Goal: Transaction & Acquisition: Purchase product/service

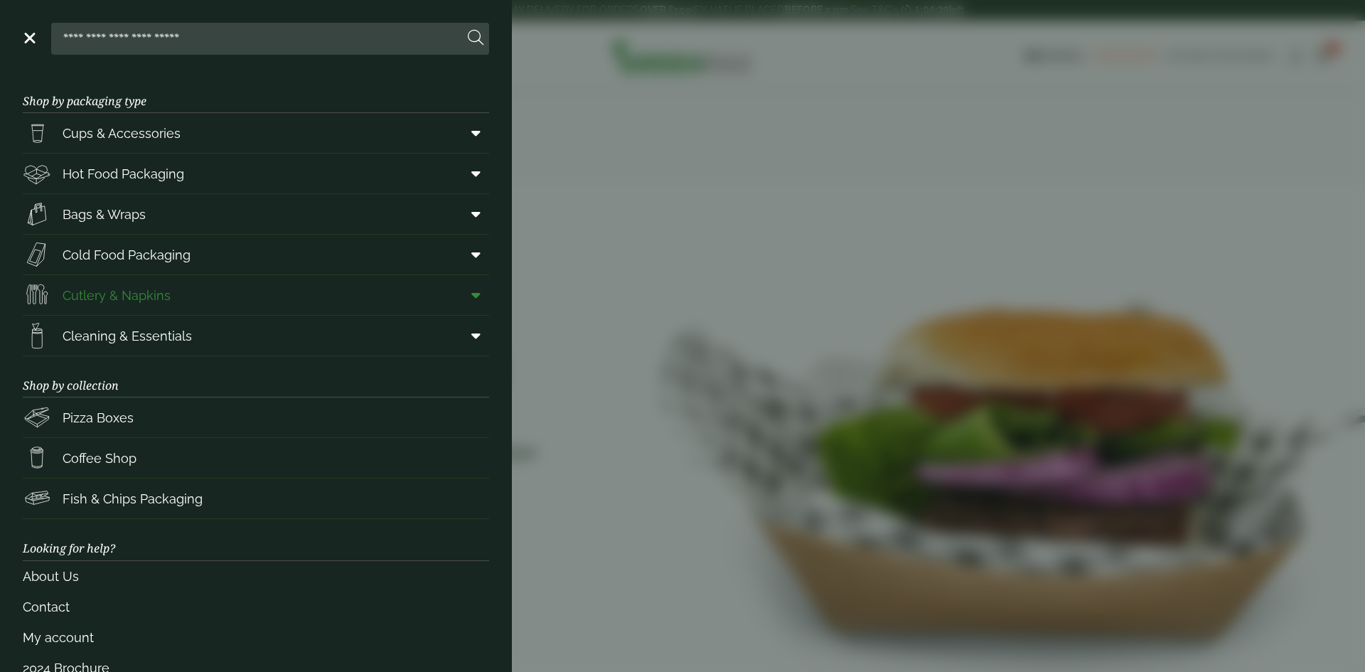
click at [175, 287] on link "Cutlery & Napkins" at bounding box center [256, 295] width 466 height 40
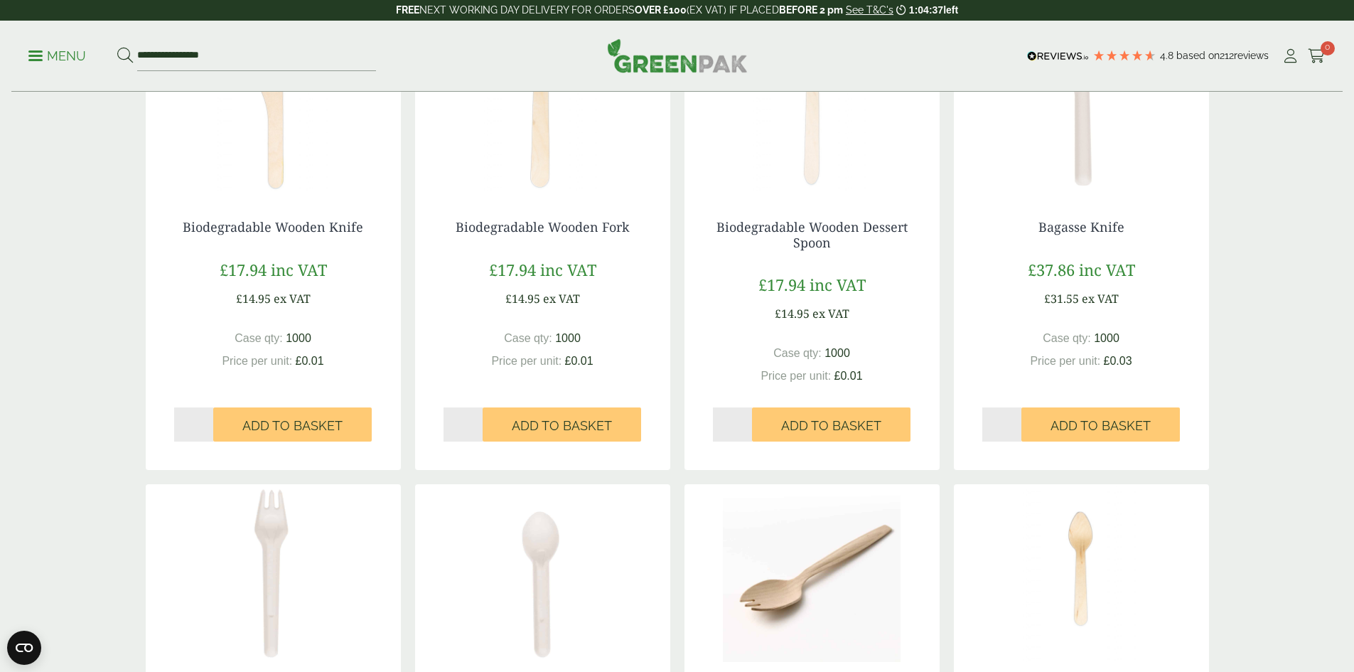
scroll to position [213, 0]
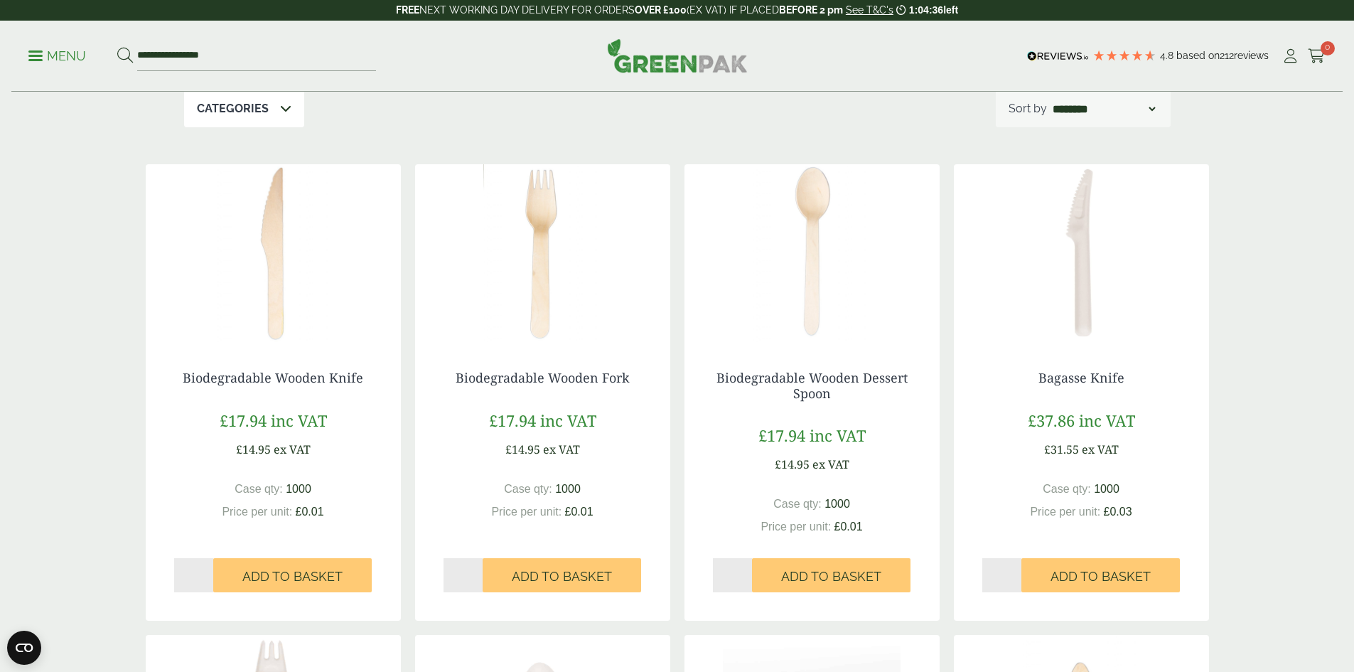
click at [267, 319] on img at bounding box center [273, 253] width 255 height 178
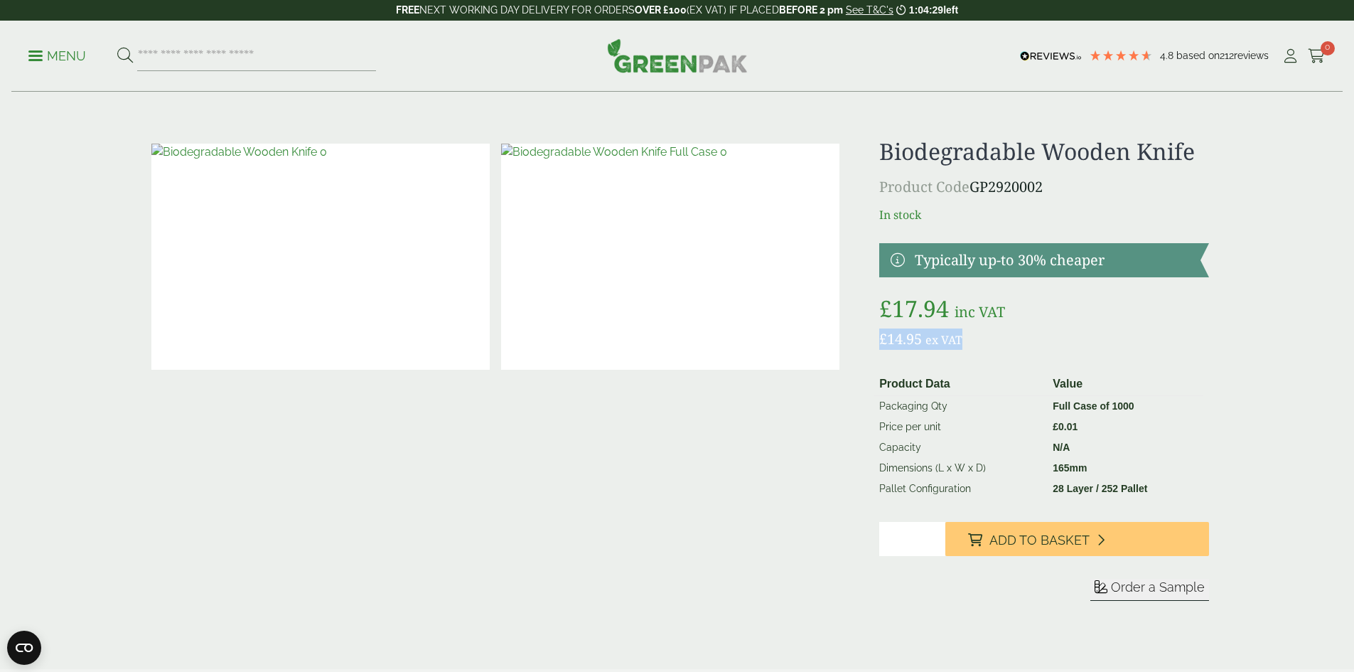
drag, startPoint x: 961, startPoint y: 341, endPoint x: 1022, endPoint y: 345, distance: 61.3
click at [1022, 345] on p "£ 14.95 ex VAT" at bounding box center [1044, 338] width 329 height 21
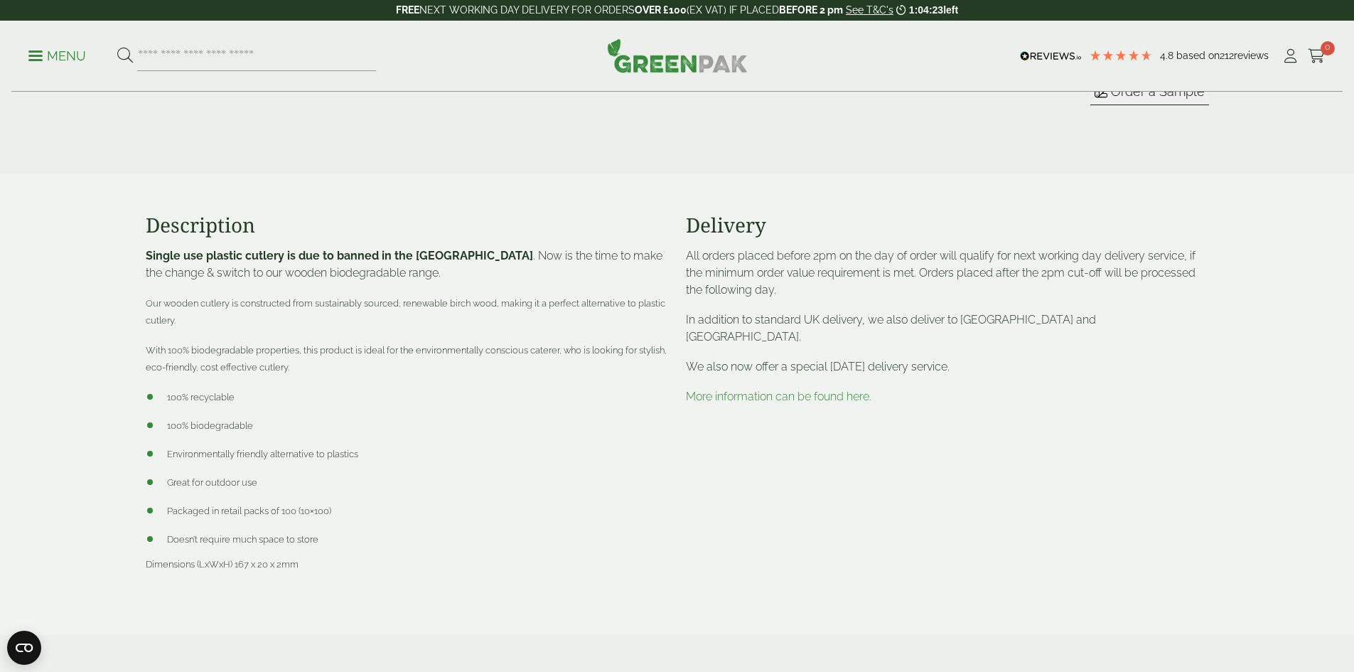
scroll to position [427, 0]
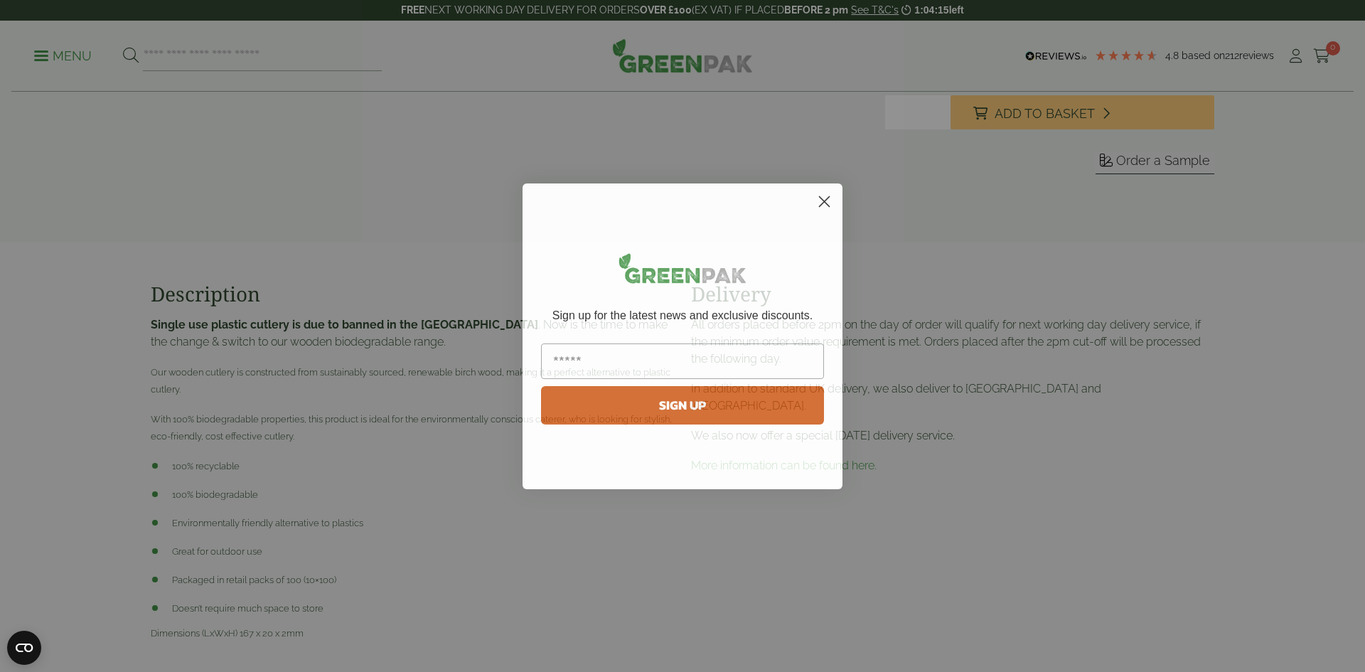
click at [826, 206] on circle "Close dialog" at bounding box center [824, 200] width 23 height 23
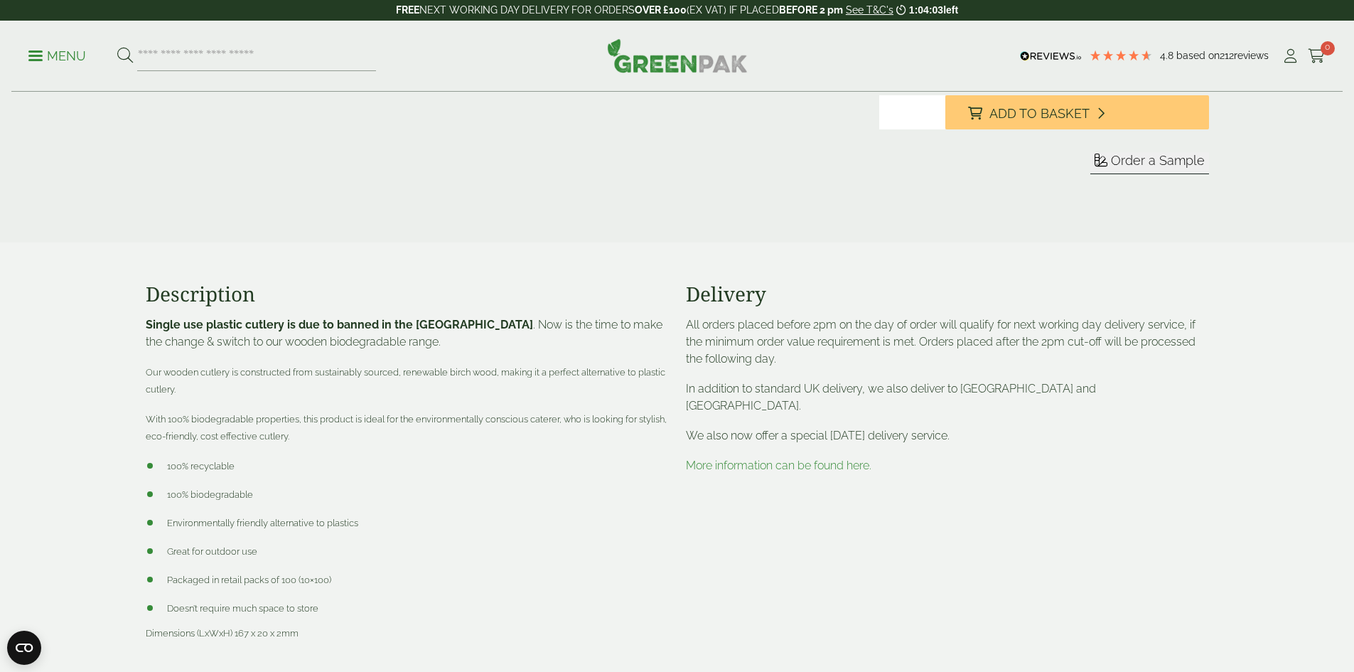
click at [814, 457] on div "Delivery All orders placed before 2pm on the day of order will qualify for next…" at bounding box center [948, 473] width 540 height 382
click at [816, 459] on link "More information can be found here." at bounding box center [779, 466] width 186 height 14
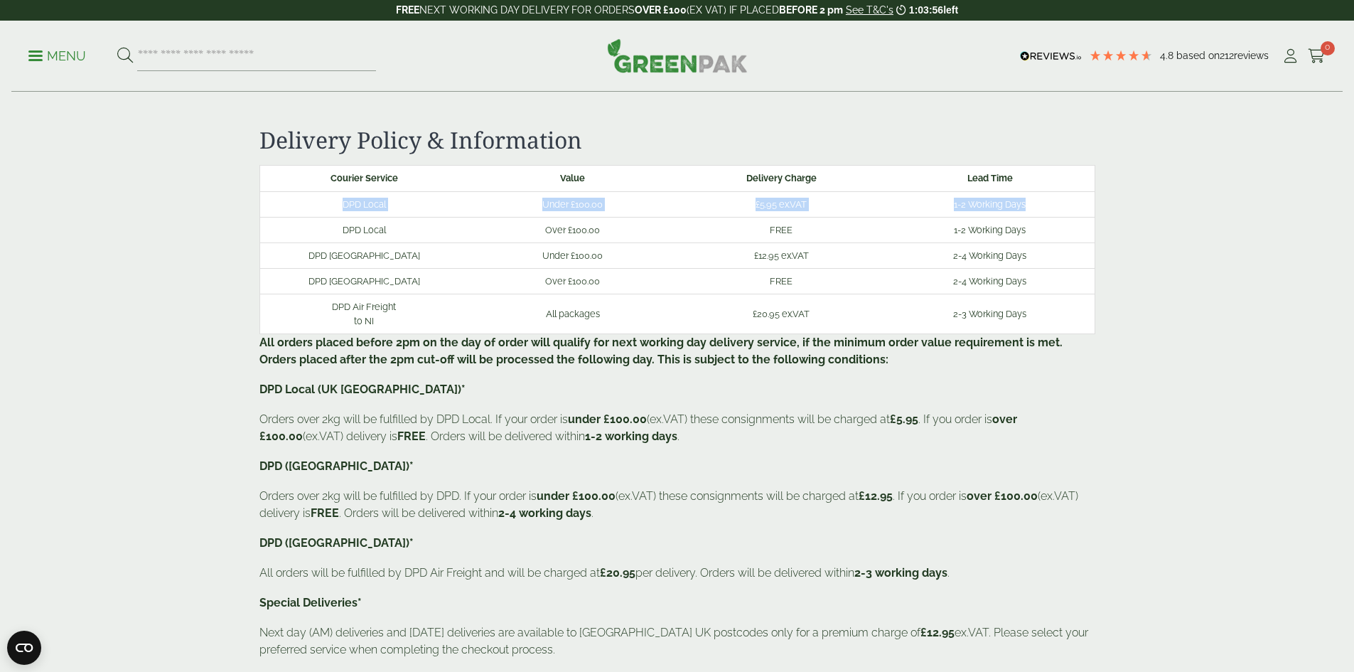
drag, startPoint x: 299, startPoint y: 207, endPoint x: 1071, endPoint y: 201, distance: 771.5
click at [1071, 201] on tr "DPD Local Under £100.00 £5.95 ex.VAT 1-2 Working Days" at bounding box center [677, 204] width 835 height 26
click at [1072, 201] on td "1-2 Working Days" at bounding box center [990, 204] width 209 height 26
click at [343, 261] on td "DPD Scottish Highlands" at bounding box center [364, 255] width 209 height 26
drag, startPoint x: 339, startPoint y: 233, endPoint x: 1150, endPoint y: 245, distance: 811.4
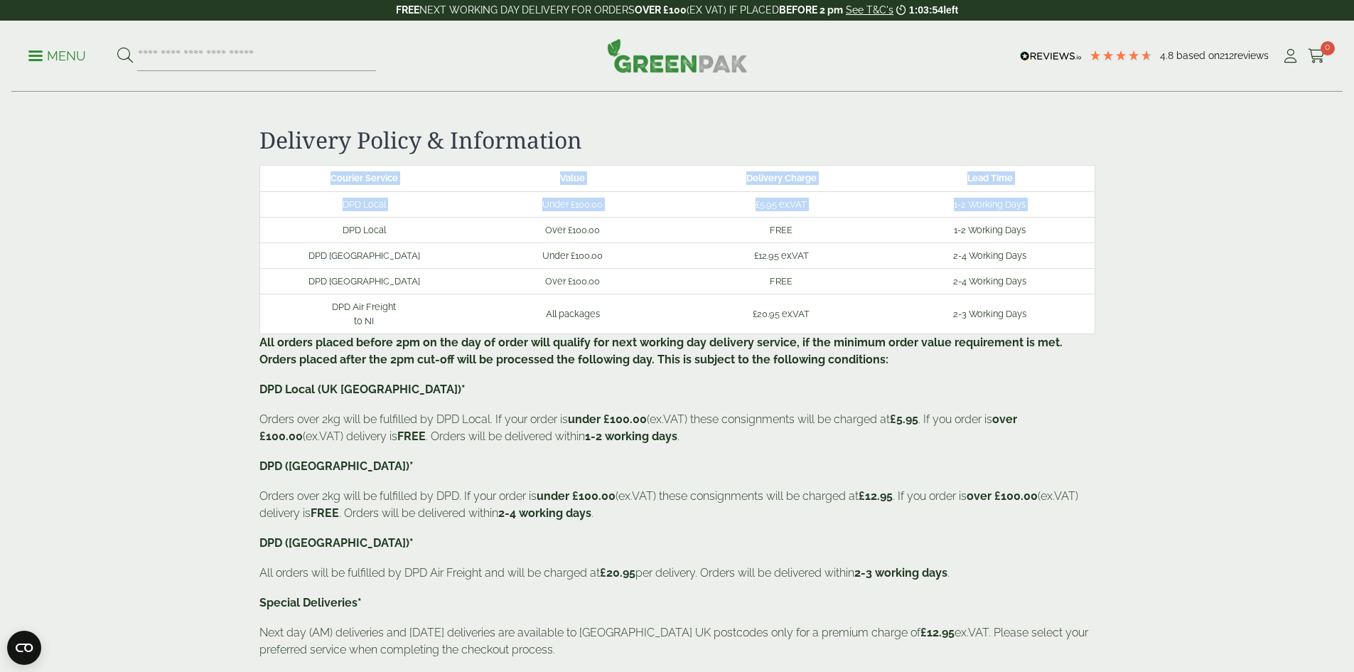
click at [1150, 245] on section "Delivery Policy & Information Courier Service Value Delivery Charge Lead Time D…" at bounding box center [677, 453] width 1354 height 652
click at [1057, 230] on td "1-2 Working Days" at bounding box center [990, 230] width 209 height 26
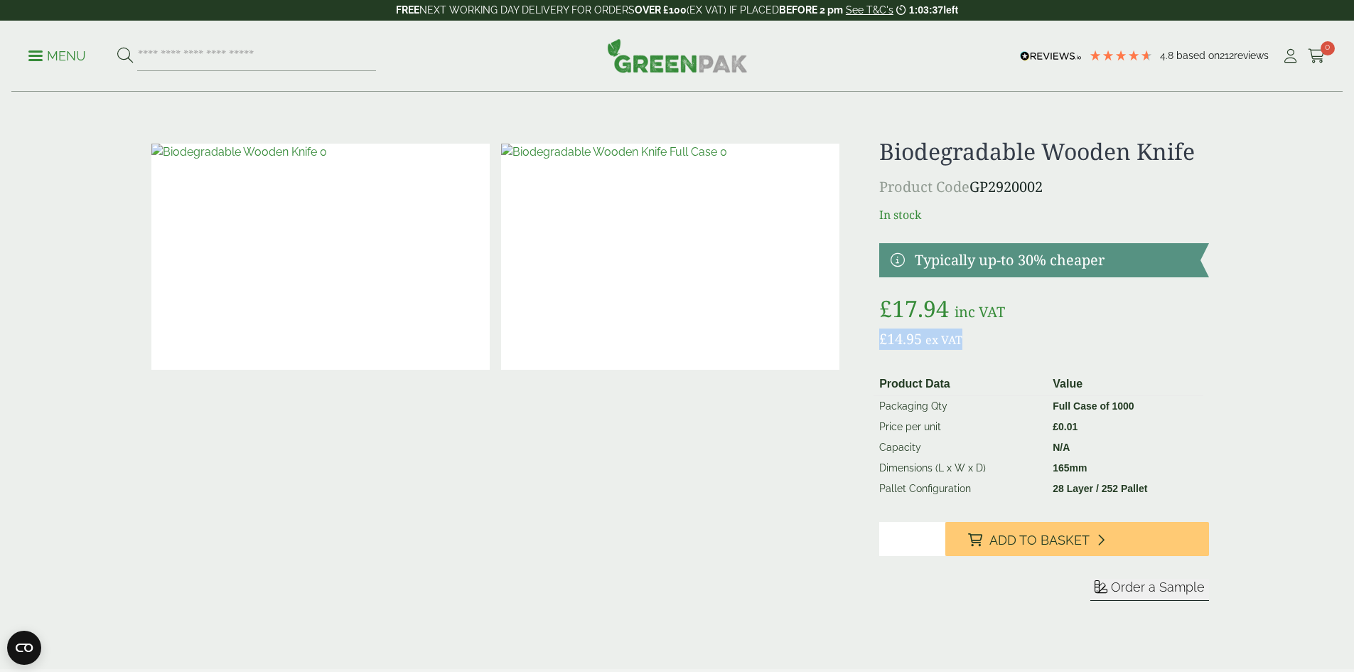
drag, startPoint x: 878, startPoint y: 333, endPoint x: 992, endPoint y: 346, distance: 114.5
click at [992, 346] on div "£" at bounding box center [677, 386] width 1081 height 497
click at [990, 346] on p "£ 14.95 ex VAT" at bounding box center [1044, 338] width 329 height 21
drag, startPoint x: 879, startPoint y: 307, endPoint x: 990, endPoint y: 308, distance: 110.9
click at [990, 308] on div "£" at bounding box center [677, 386] width 1081 height 497
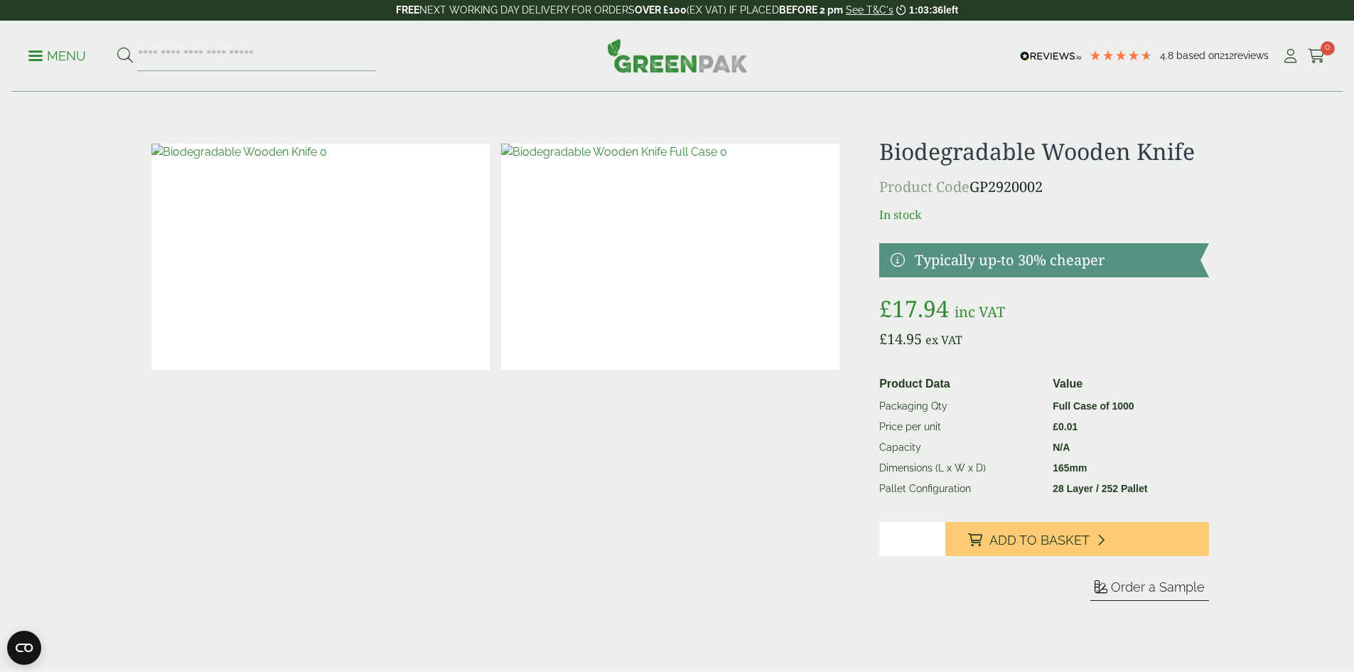
click at [946, 350] on p "£ 14.95 ex VAT" at bounding box center [1044, 338] width 329 height 21
drag, startPoint x: 981, startPoint y: 349, endPoint x: 882, endPoint y: 342, distance: 99.1
click at [882, 342] on p "£ 14.95 ex VAT" at bounding box center [1044, 338] width 329 height 21
click at [882, 342] on span "£" at bounding box center [884, 338] width 8 height 19
drag, startPoint x: 874, startPoint y: 305, endPoint x: 1017, endPoint y: 319, distance: 143.6
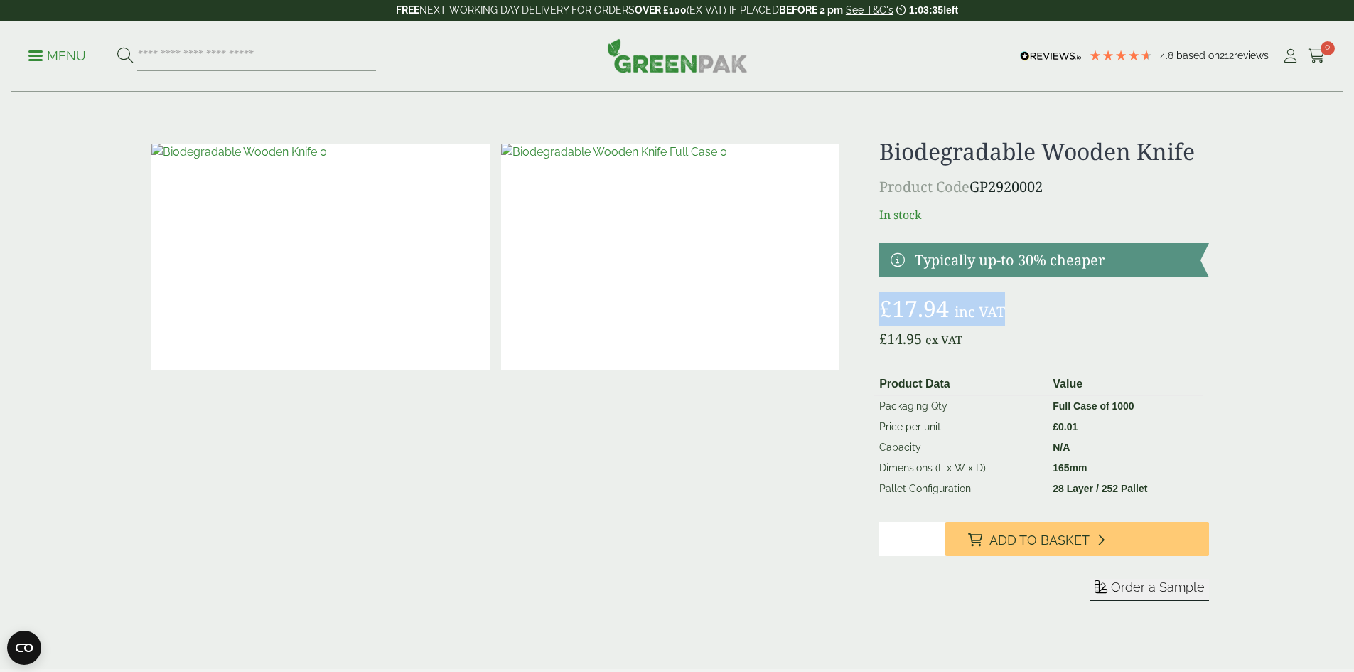
click at [1041, 307] on div "£" at bounding box center [677, 386] width 1081 height 497
click at [961, 343] on span "ex VAT" at bounding box center [944, 340] width 37 height 16
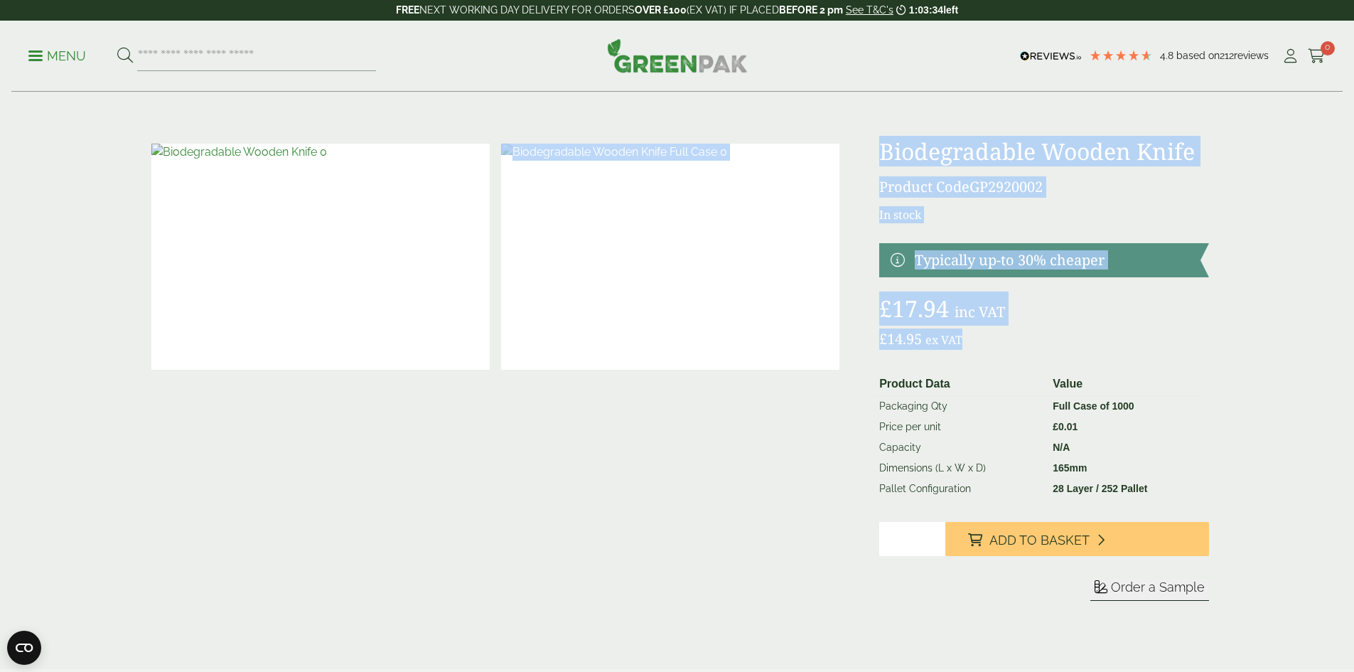
drag, startPoint x: 973, startPoint y: 348, endPoint x: 765, endPoint y: 336, distance: 208.7
click at [765, 336] on div "£" at bounding box center [677, 386] width 1081 height 497
click at [972, 337] on p "£ 14.95 ex VAT" at bounding box center [1044, 338] width 329 height 21
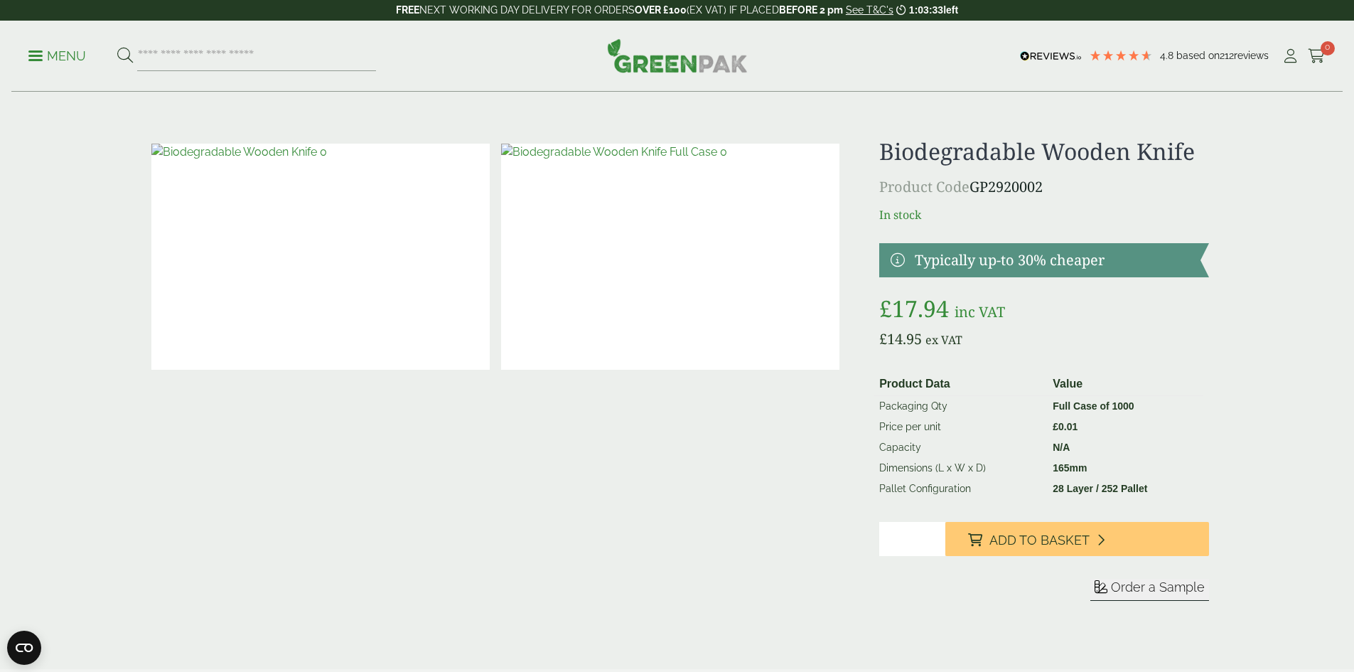
drag, startPoint x: 887, startPoint y: 316, endPoint x: 956, endPoint y: 304, distance: 70.1
click at [944, 309] on bdi "£ 17.94" at bounding box center [915, 308] width 70 height 31
click at [974, 245] on link at bounding box center [1044, 260] width 329 height 34
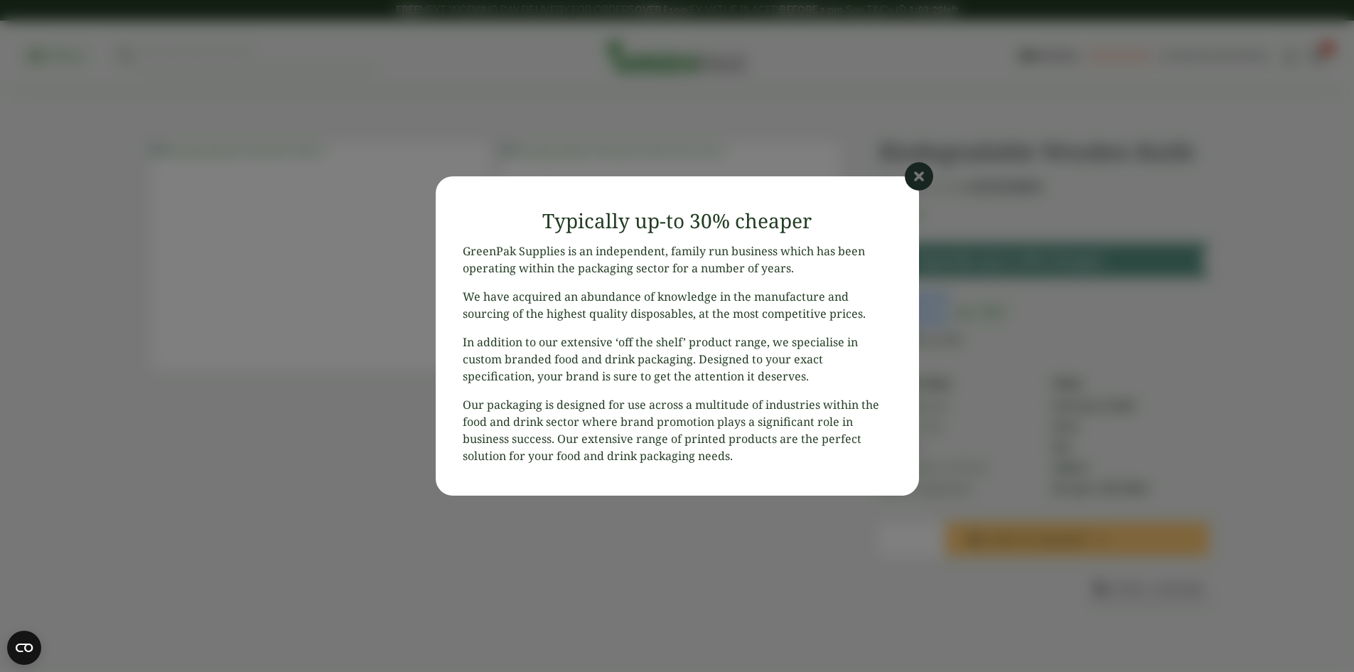
click at [910, 171] on icon at bounding box center [919, 176] width 28 height 28
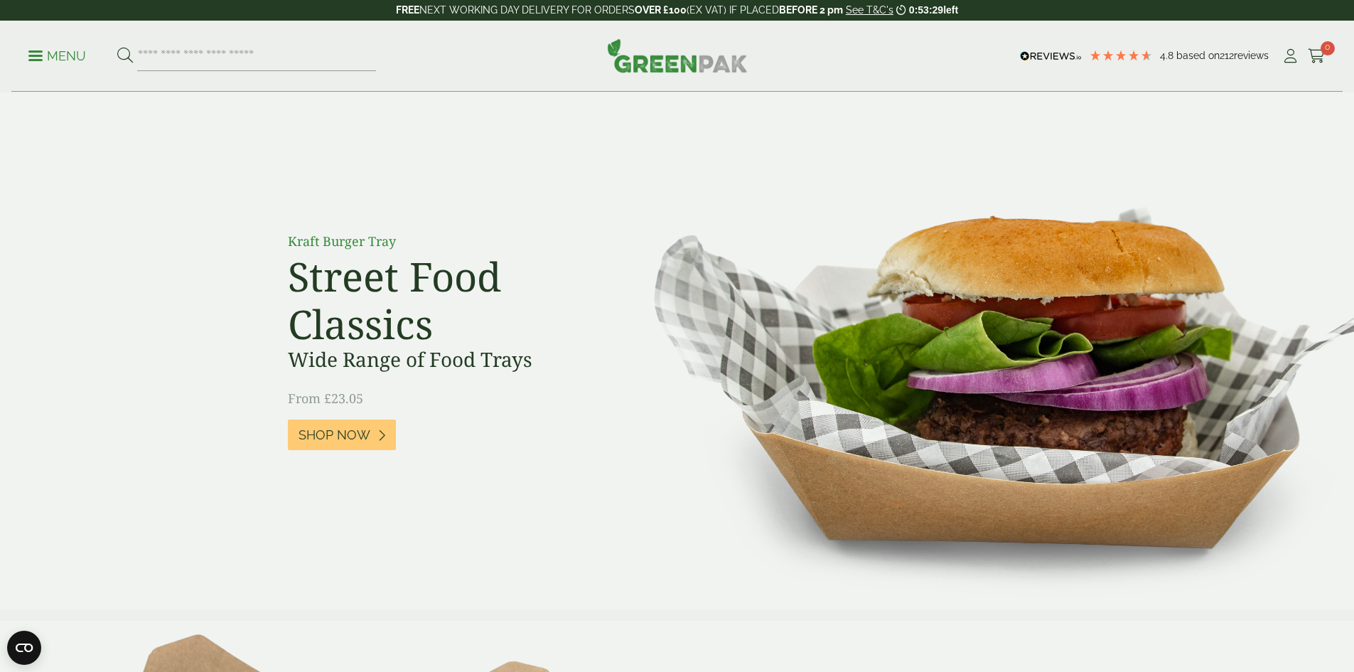
click at [43, 56] on span at bounding box center [35, 56] width 14 height 2
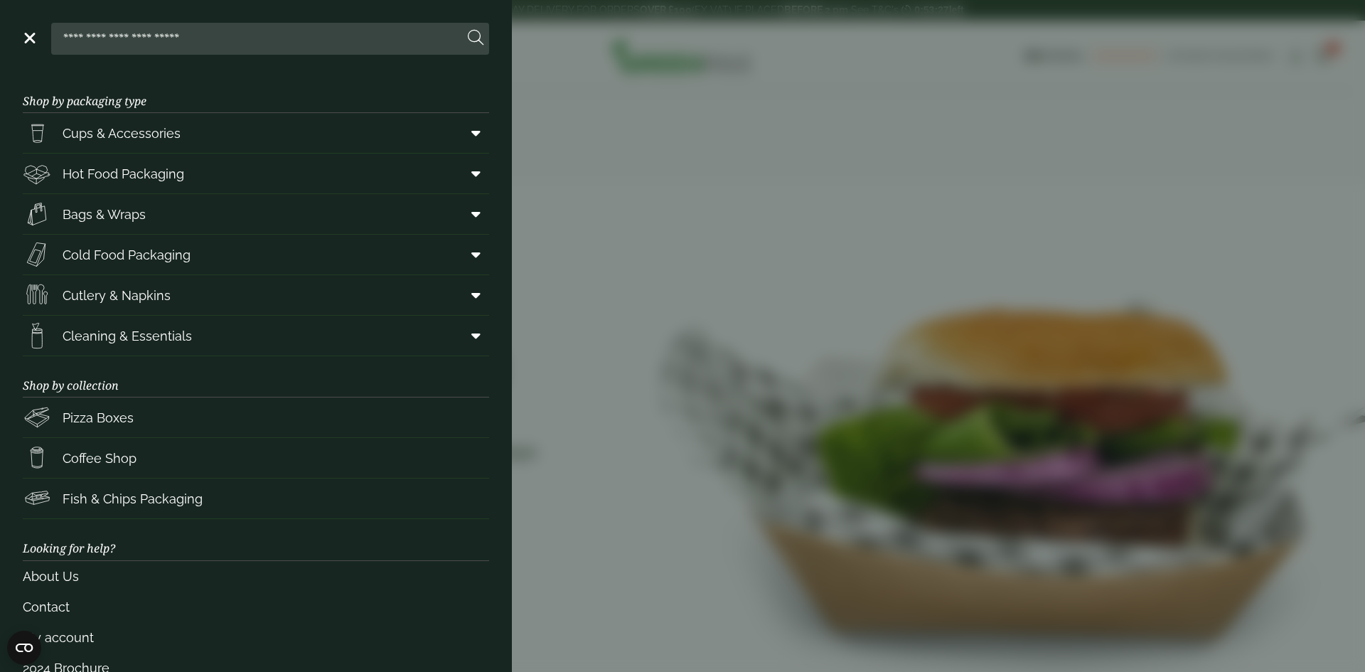
click at [804, 158] on aside "Close Shop by packaging type Cups & Accessories Hot Drink Paper Cups Smoothie C…" at bounding box center [682, 336] width 1365 height 672
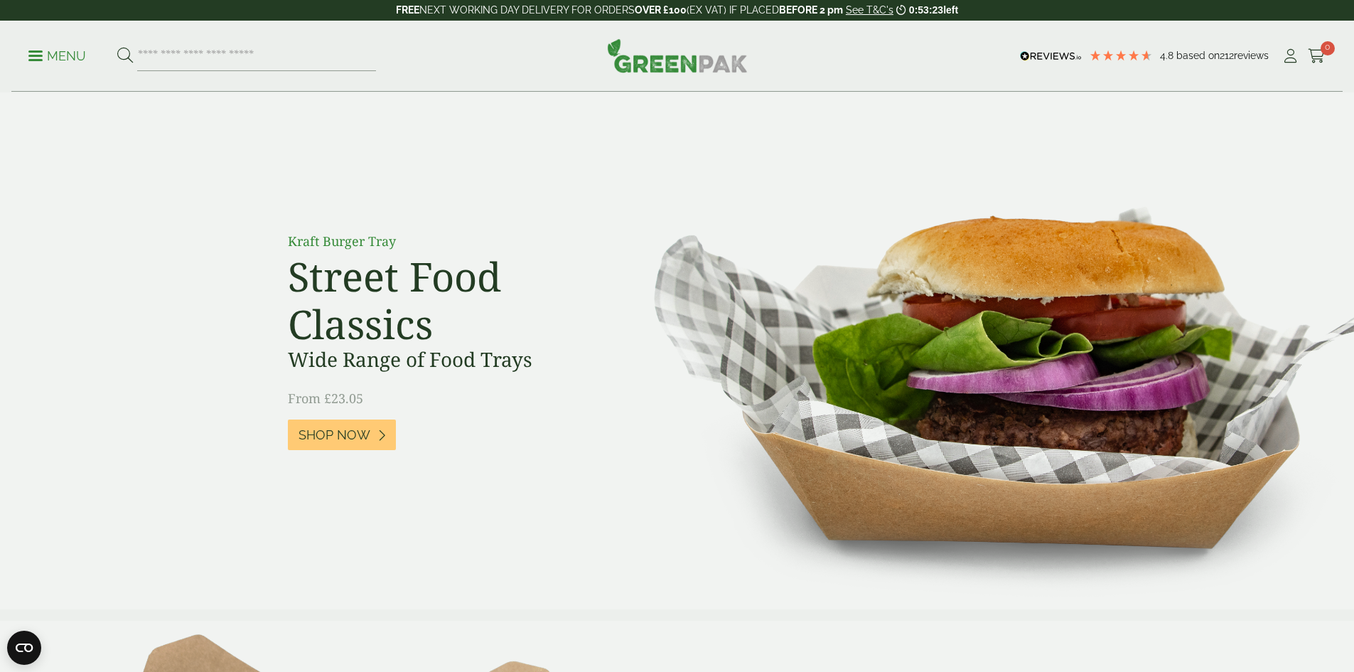
click at [43, 58] on p "Menu" at bounding box center [57, 56] width 58 height 17
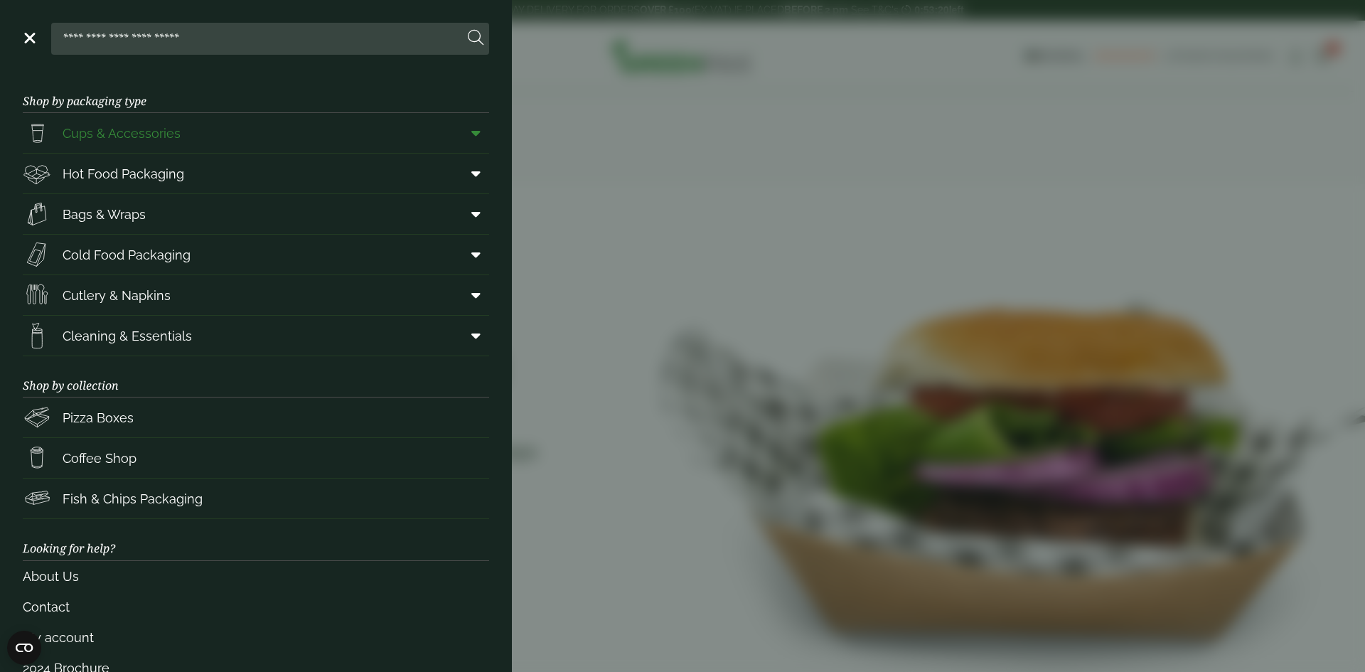
click at [471, 137] on icon at bounding box center [475, 133] width 9 height 14
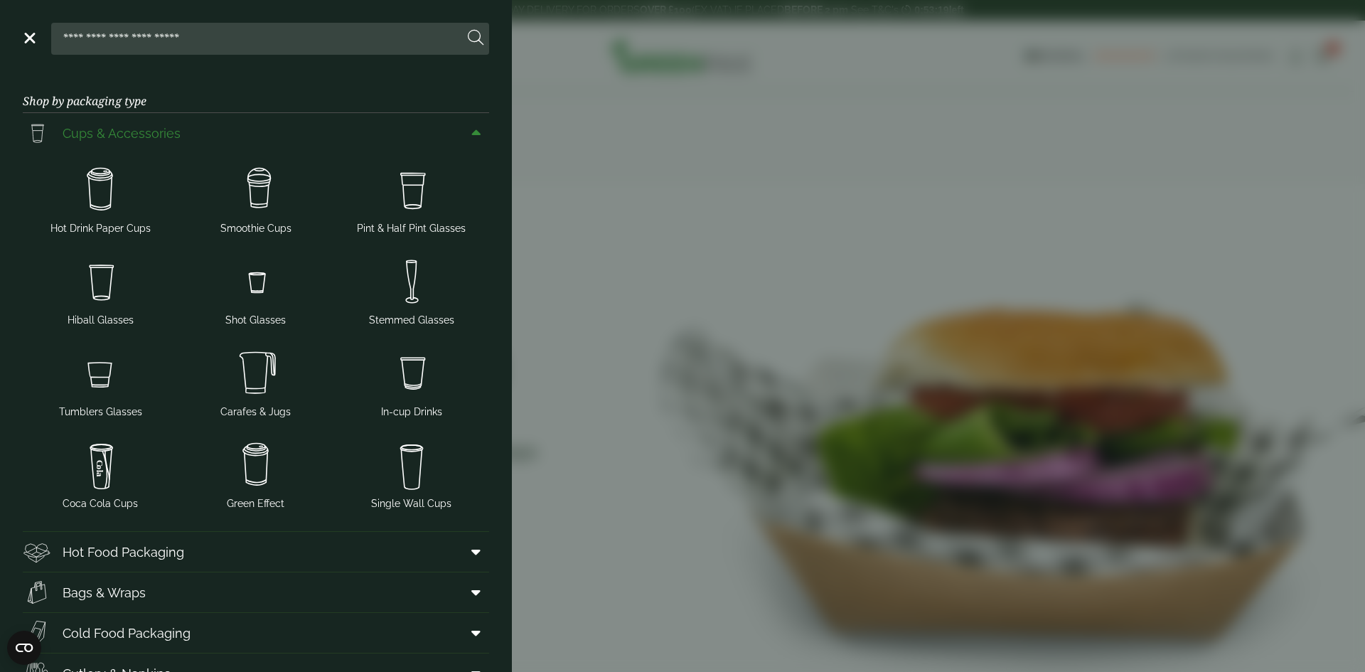
click at [471, 135] on icon at bounding box center [475, 133] width 9 height 14
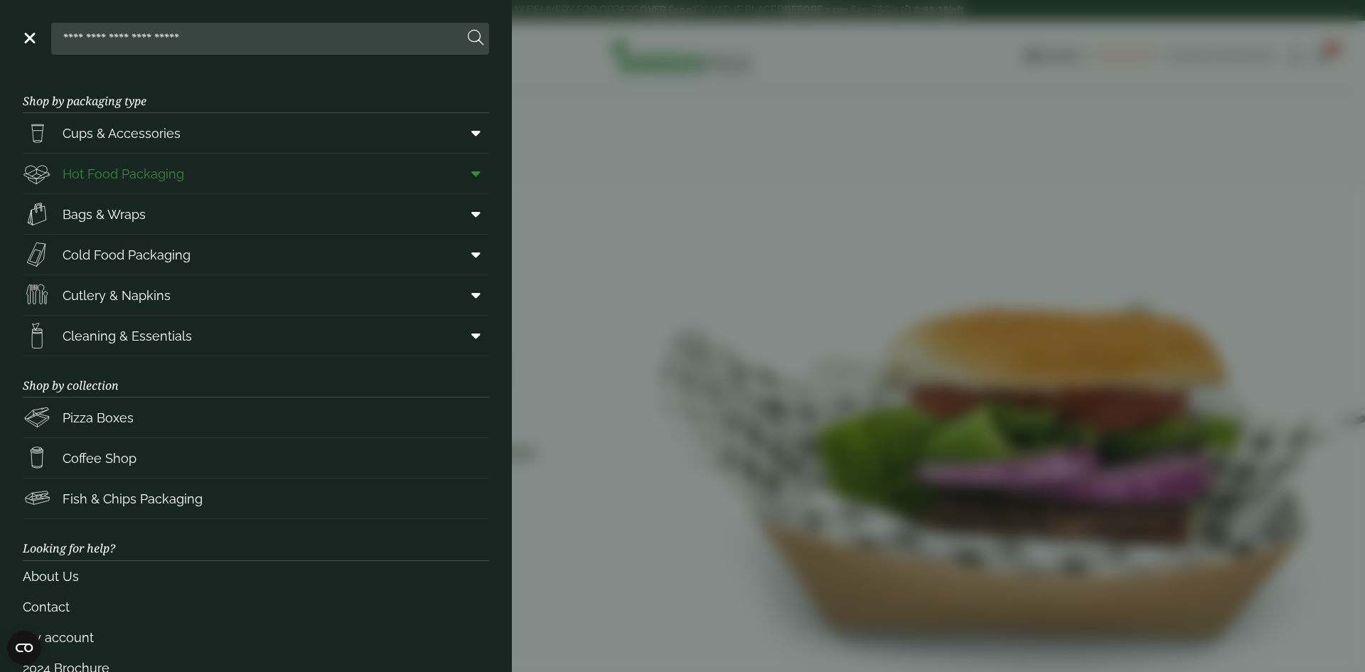
click at [471, 176] on icon at bounding box center [475, 173] width 9 height 14
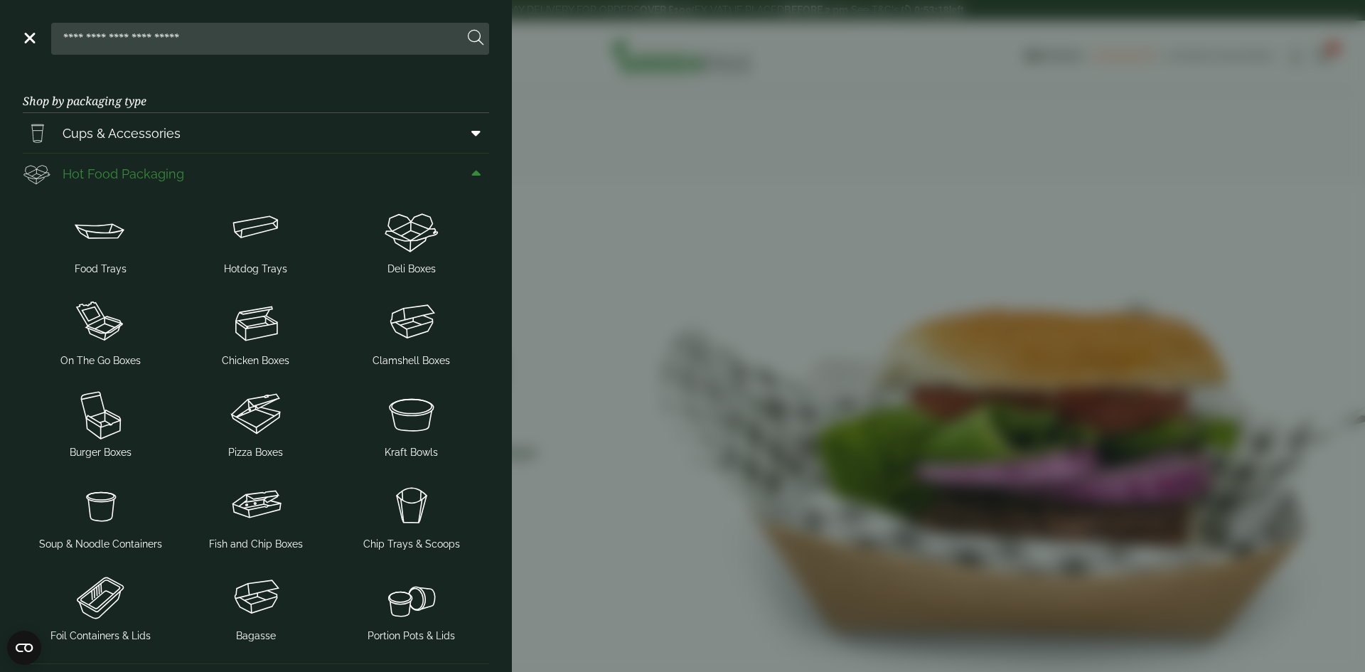
click at [471, 176] on icon at bounding box center [475, 173] width 9 height 14
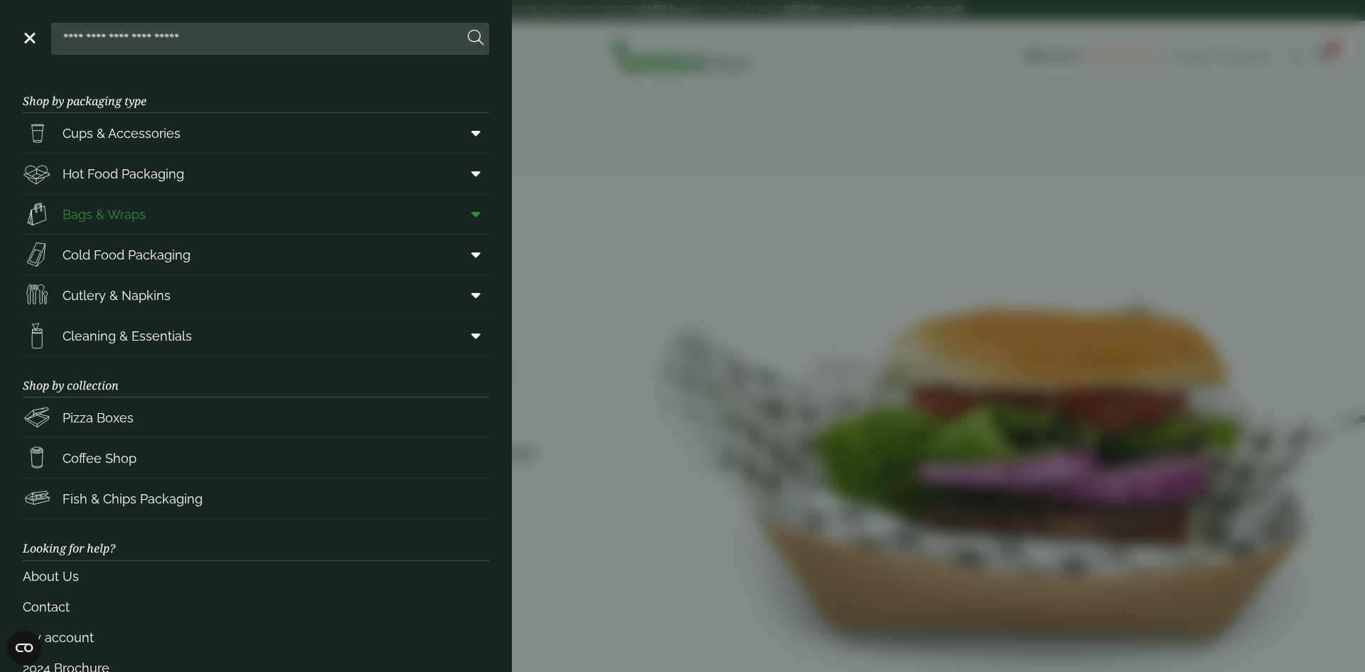
click at [471, 207] on icon at bounding box center [475, 214] width 9 height 14
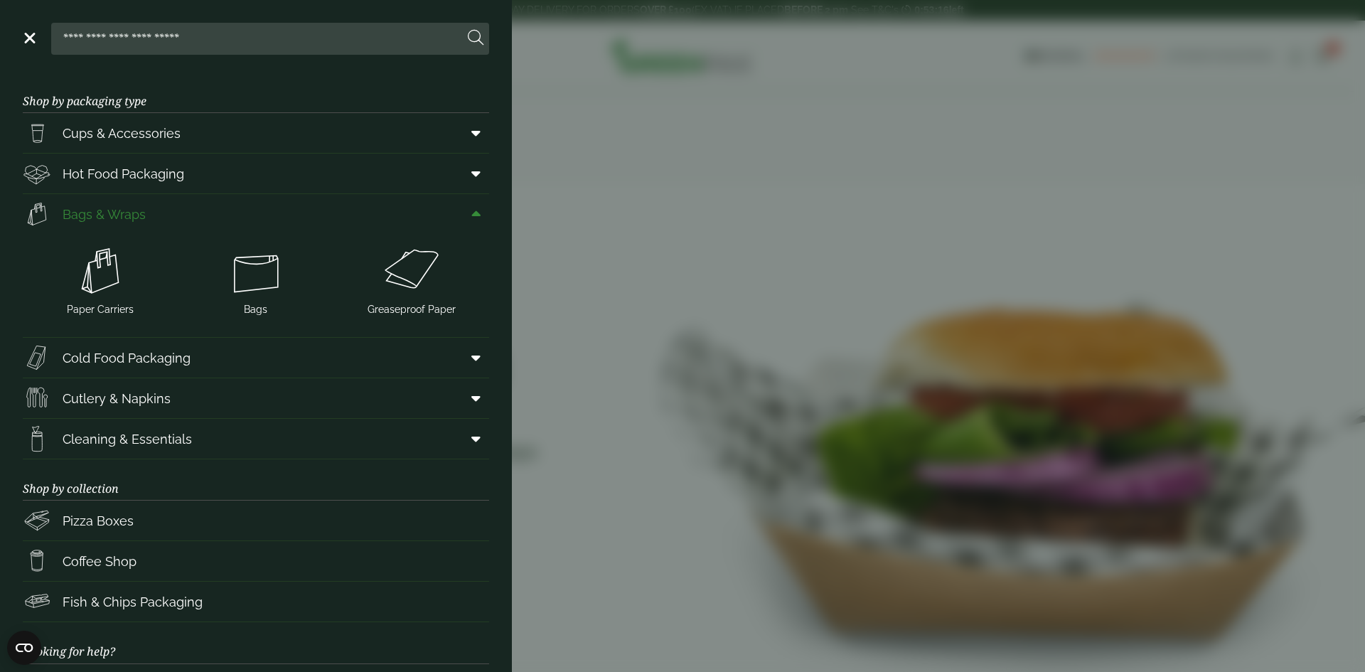
click at [471, 208] on icon at bounding box center [475, 214] width 9 height 14
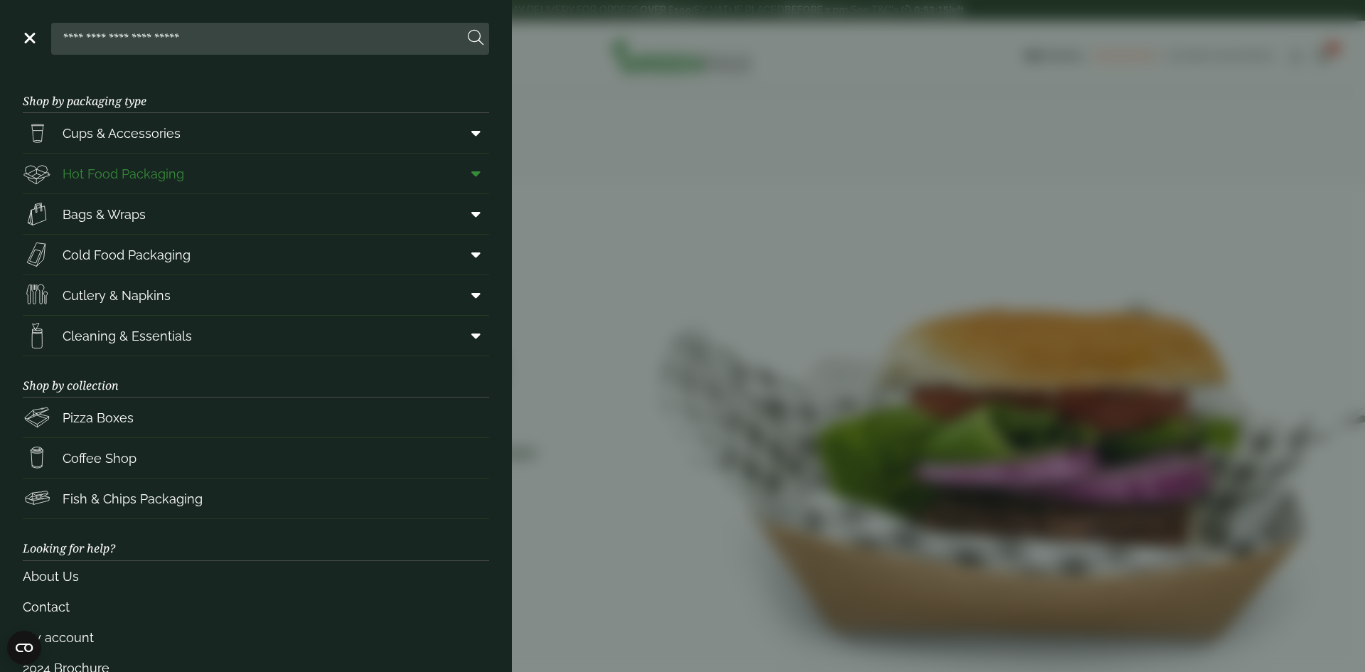
click at [471, 169] on icon at bounding box center [475, 173] width 9 height 14
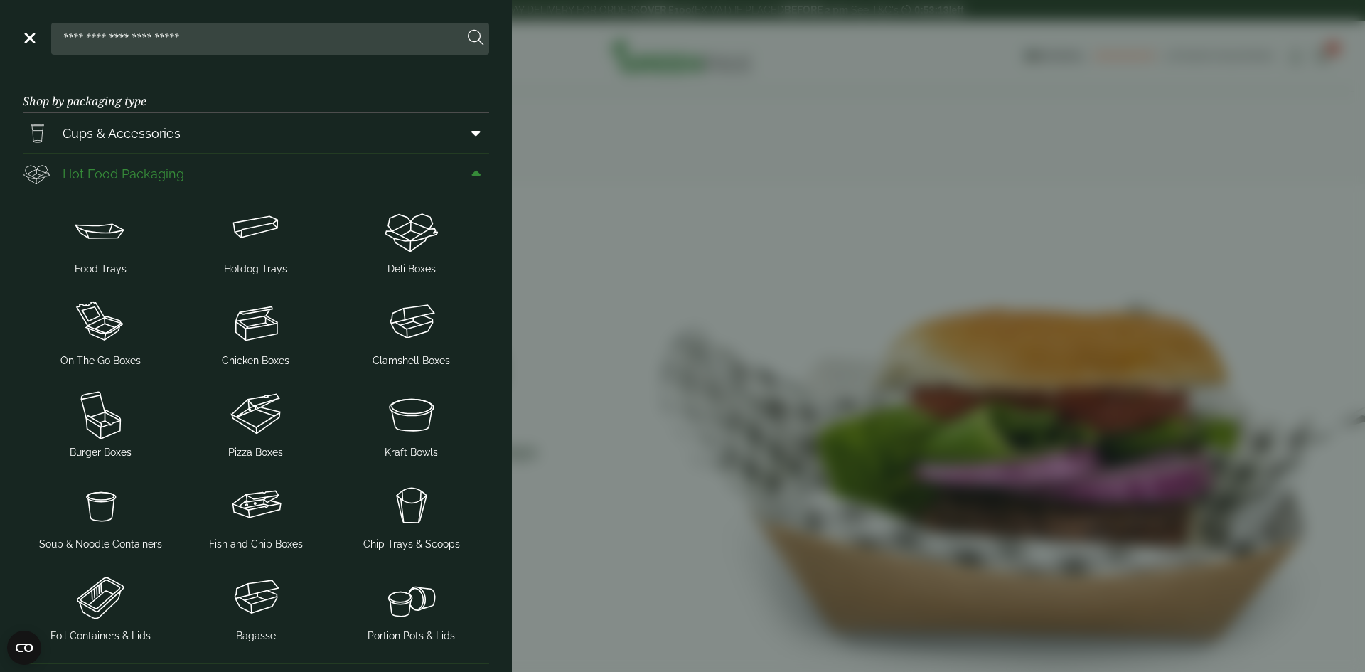
click at [471, 180] on icon at bounding box center [475, 173] width 9 height 14
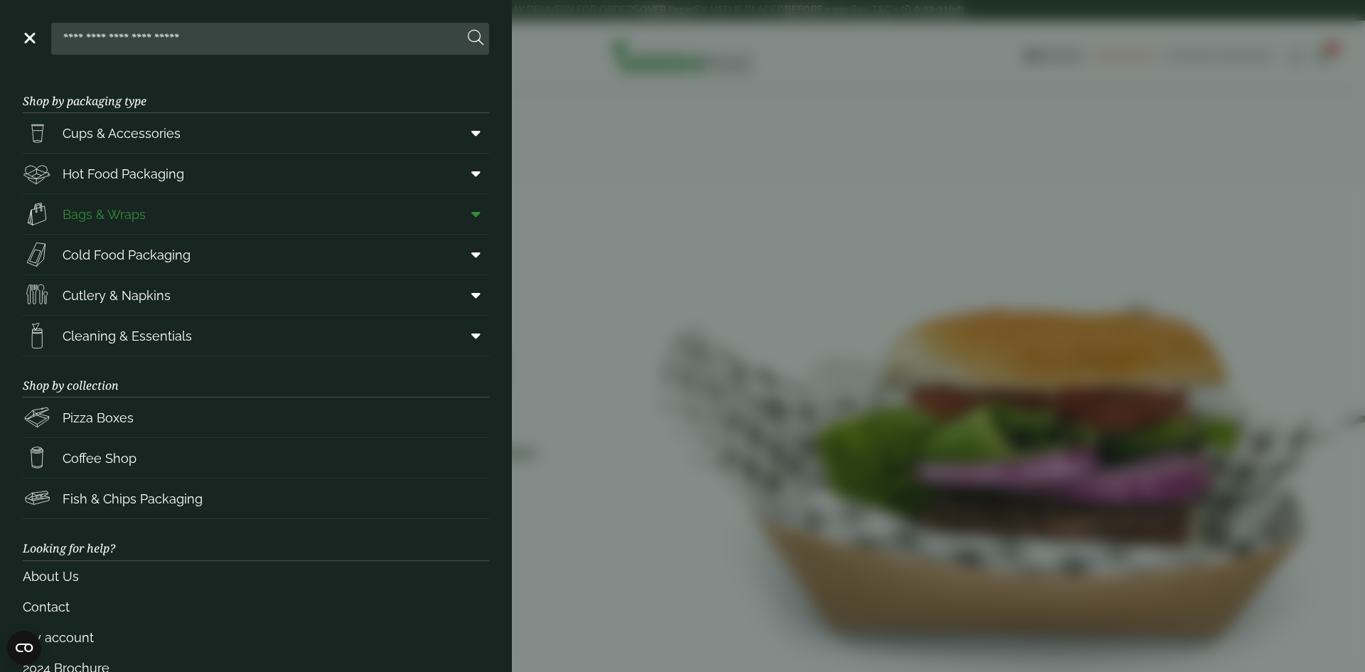
click at [472, 219] on span at bounding box center [473, 214] width 32 height 27
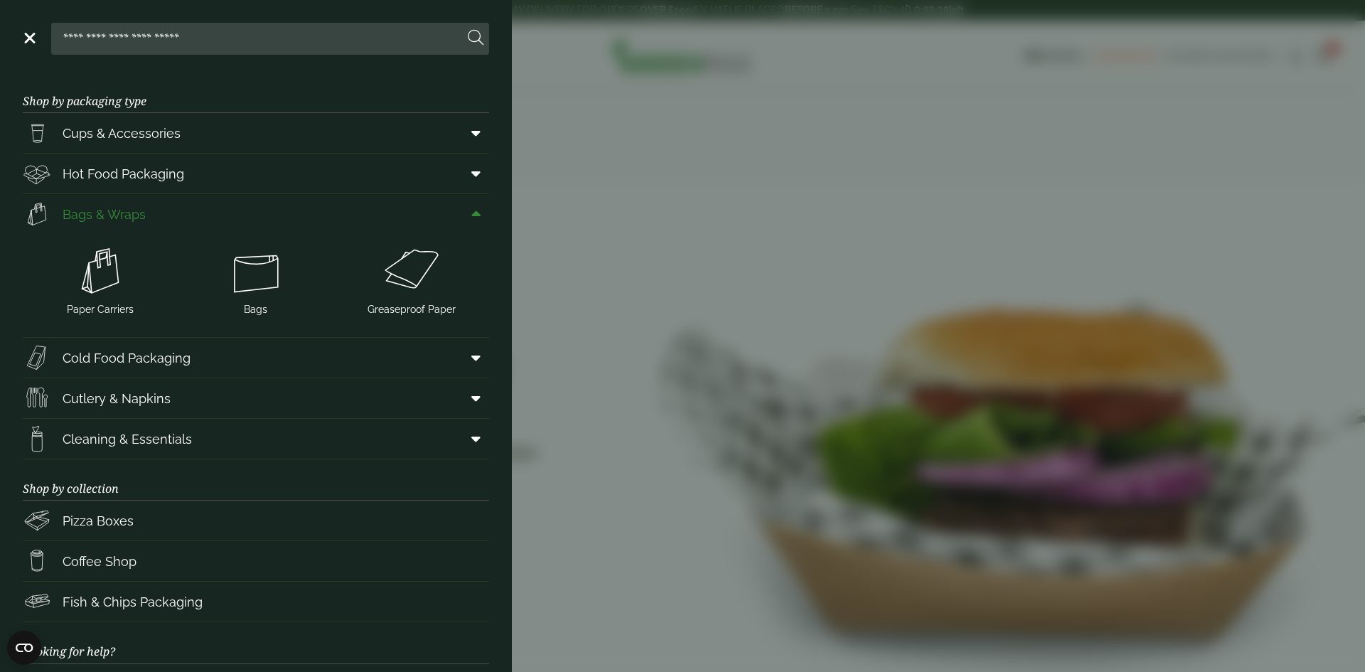
click at [472, 219] on span at bounding box center [473, 214] width 32 height 27
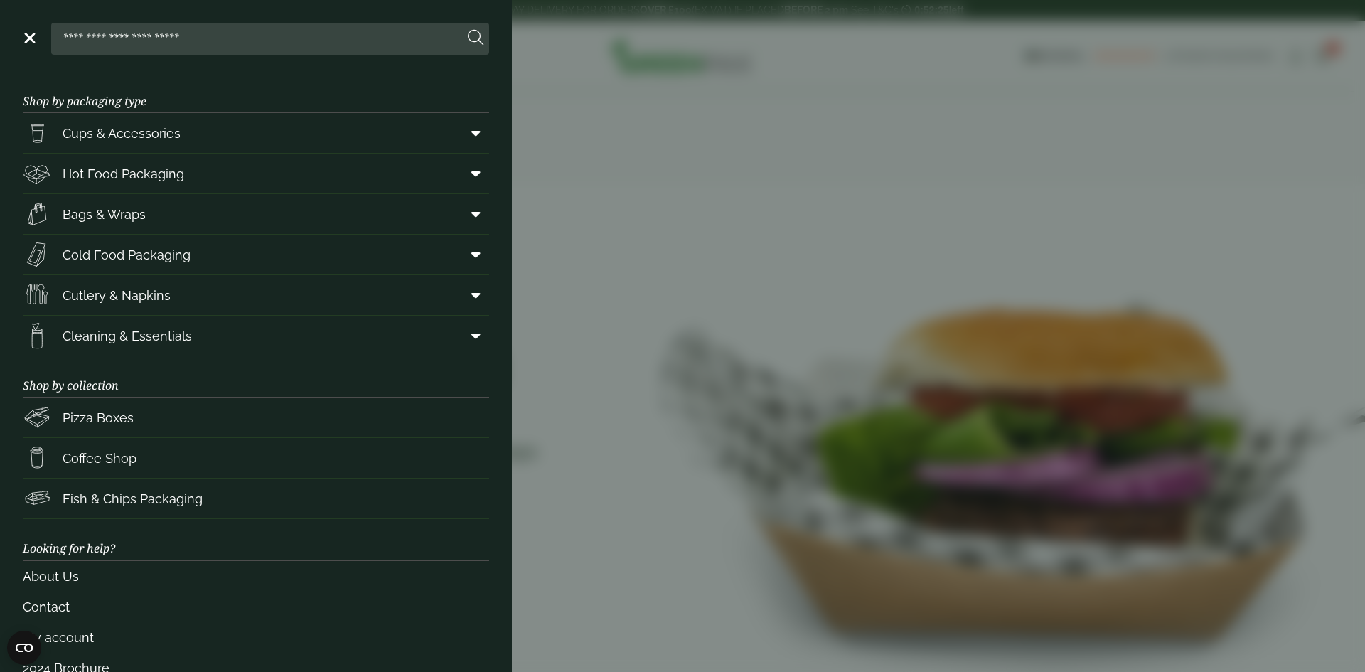
click at [32, 39] on link "Menu" at bounding box center [28, 37] width 14 height 14
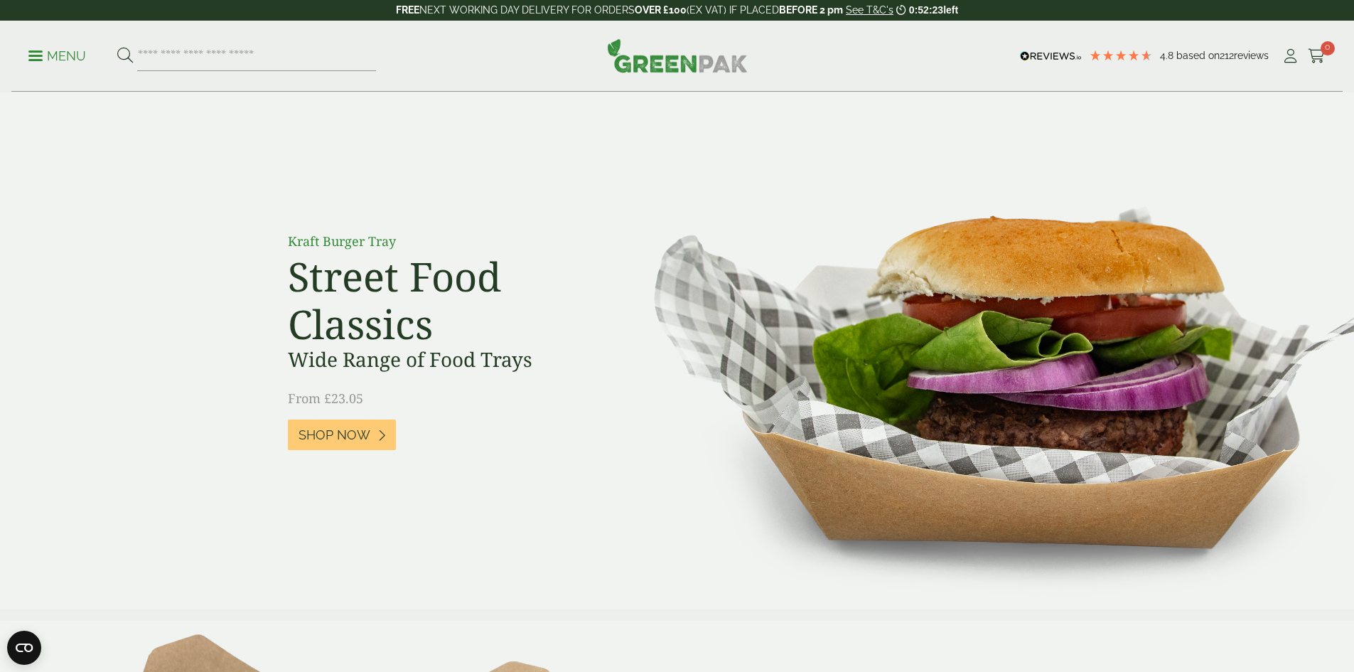
click at [46, 58] on p "Menu" at bounding box center [57, 56] width 58 height 17
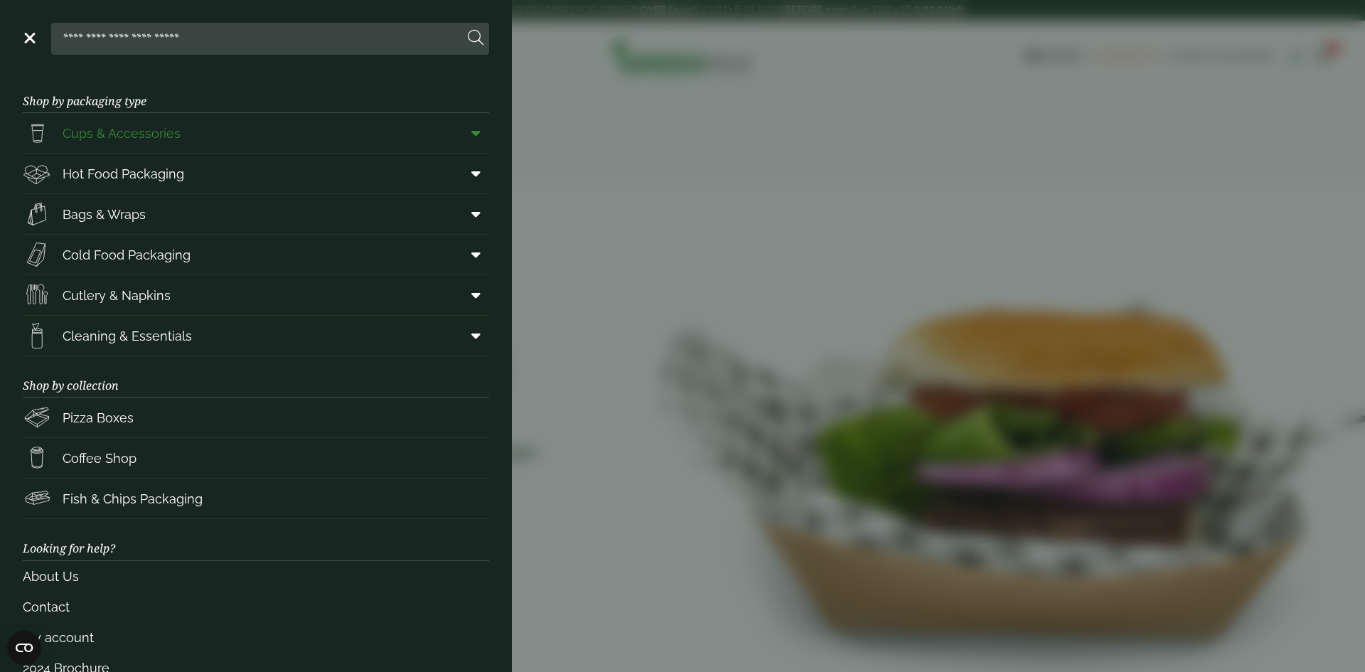
click at [441, 129] on link "Cups & Accessories" at bounding box center [256, 133] width 466 height 40
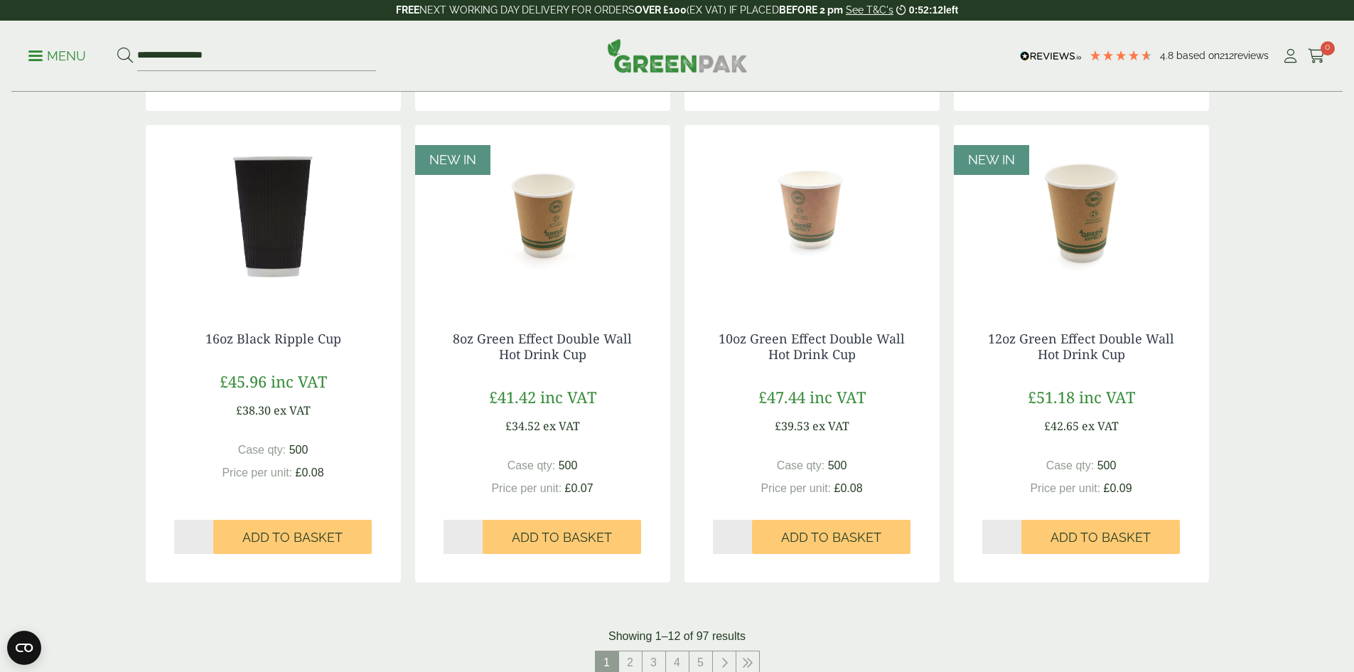
scroll to position [1564, 0]
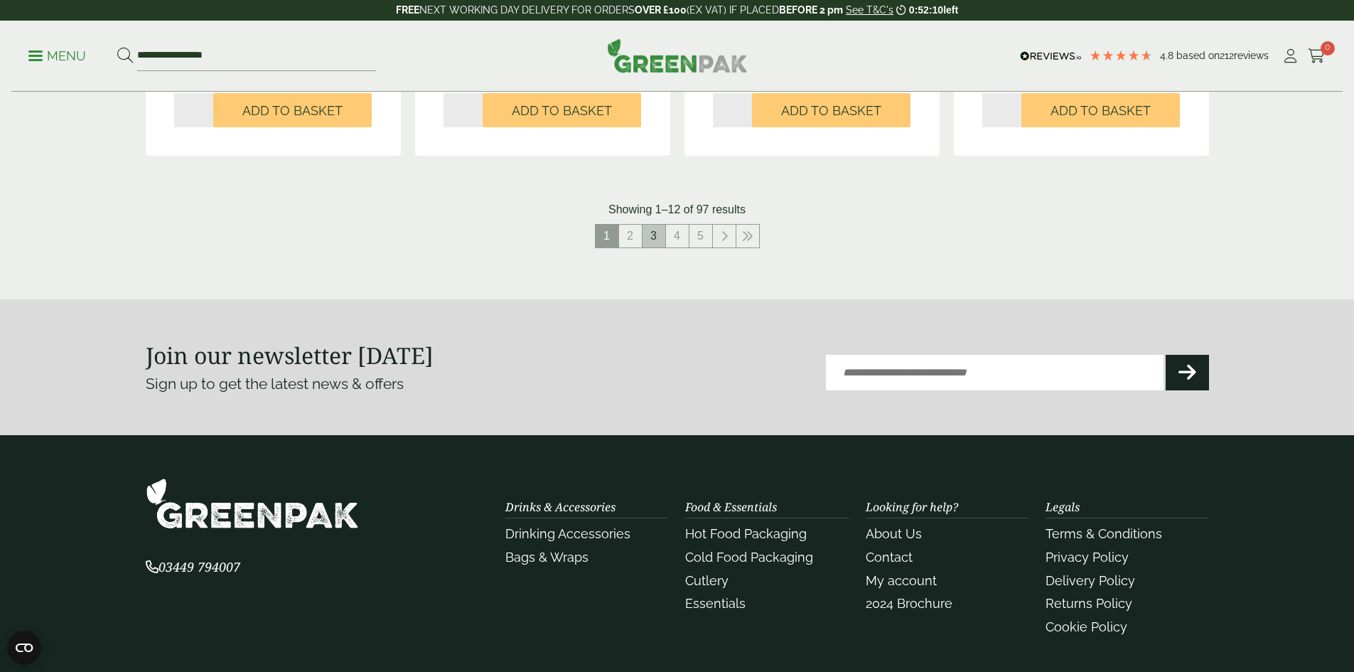
click at [643, 233] on link "3" at bounding box center [654, 236] width 23 height 23
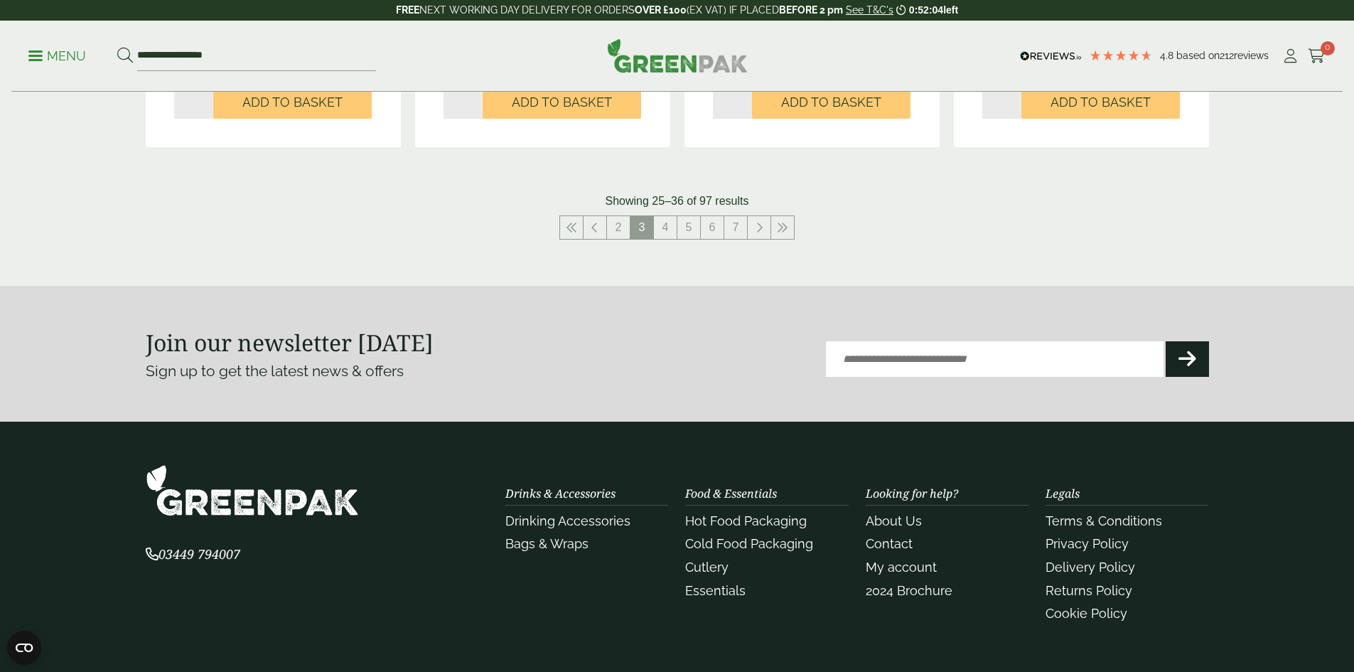
scroll to position [1689, 0]
